Goal: Transaction & Acquisition: Purchase product/service

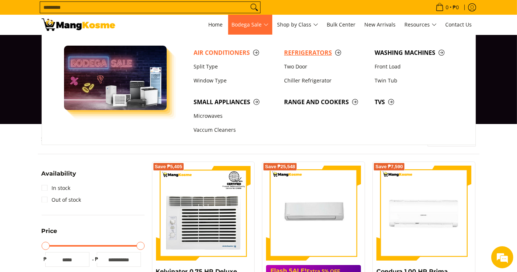
click at [290, 57] on span "Refrigerators" at bounding box center [325, 52] width 83 height 9
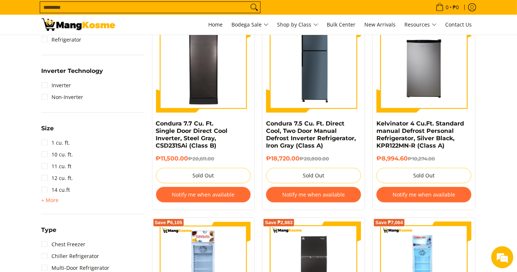
scroll to position [368, 0]
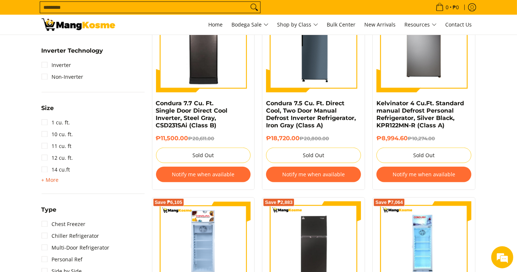
click at [56, 179] on span "+ More" at bounding box center [50, 180] width 17 height 6
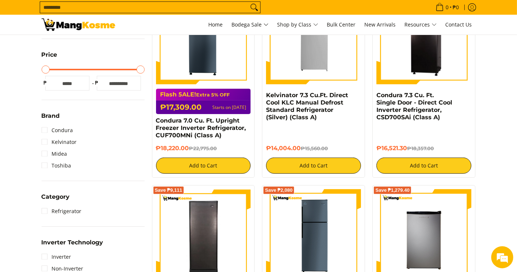
scroll to position [163, 0]
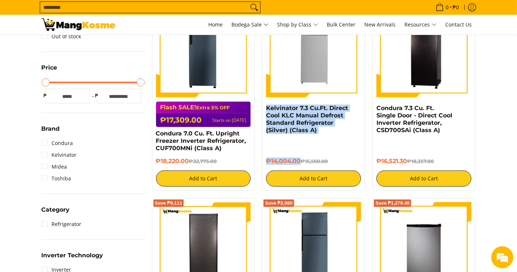
drag, startPoint x: 300, startPoint y: 161, endPoint x: 264, endPoint y: 110, distance: 62.4
click at [264, 110] on div "Save ₱1,556 Kelvinator 7.3 Cu.Ft. Direct Cool KLC Manual Defrost Standard Refri…" at bounding box center [313, 94] width 103 height 193
copy div "Kelvinator 7.3 Cu.Ft. Direct Cool KLC Manual Defrost Standard Refrigerator (Sil…"
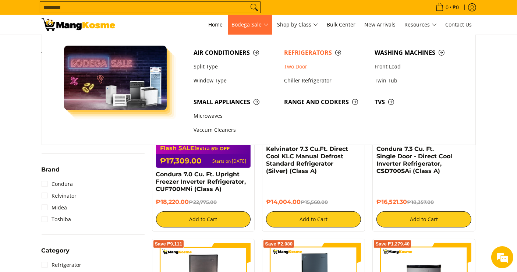
click at [300, 66] on link "Two Door" at bounding box center [326, 67] width 91 height 14
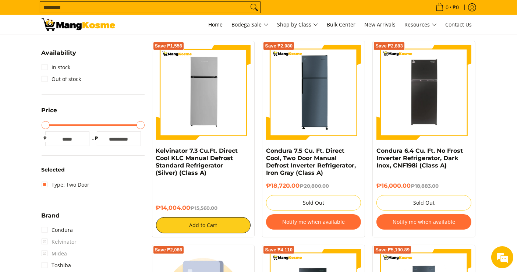
scroll to position [123, 0]
